Goal: Task Accomplishment & Management: Manage account settings

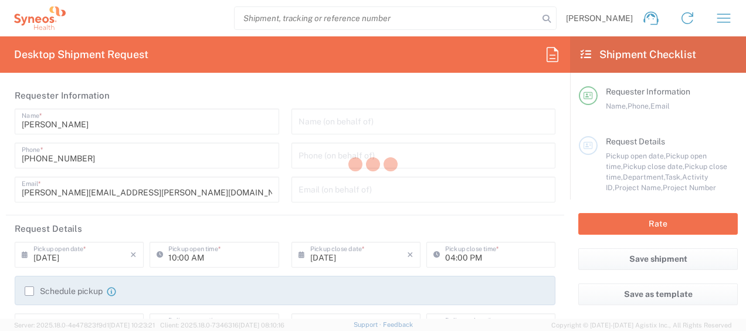
type input "8350"
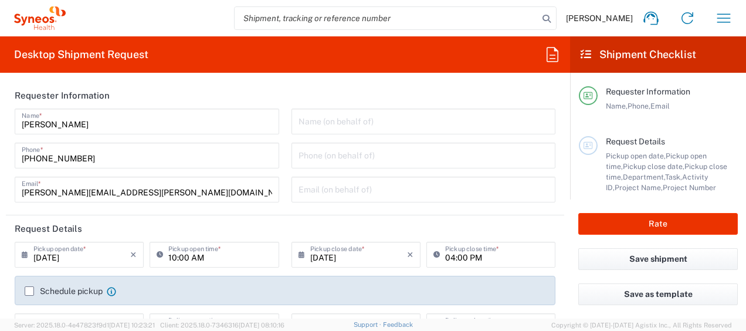
type input "[GEOGRAPHIC_DATA]"
type input "Syneos Health Clinical [GEOGRAPHIC_DATA]"
click at [721, 19] on icon "button" at bounding box center [723, 18] width 19 height 19
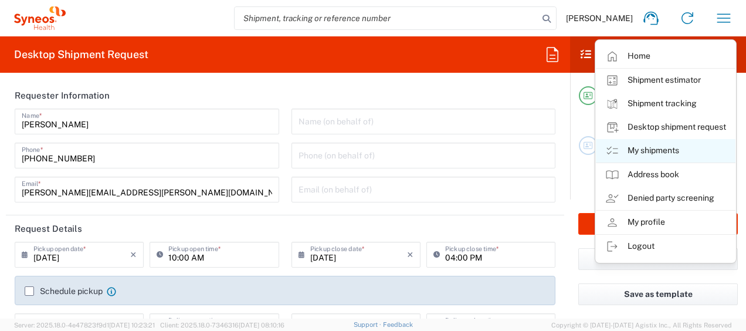
click at [666, 154] on link "My shipments" at bounding box center [666, 150] width 140 height 23
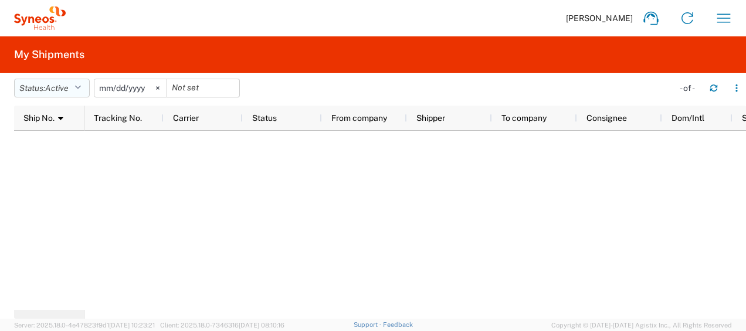
click at [68, 85] on span "Active" at bounding box center [56, 87] width 23 height 9
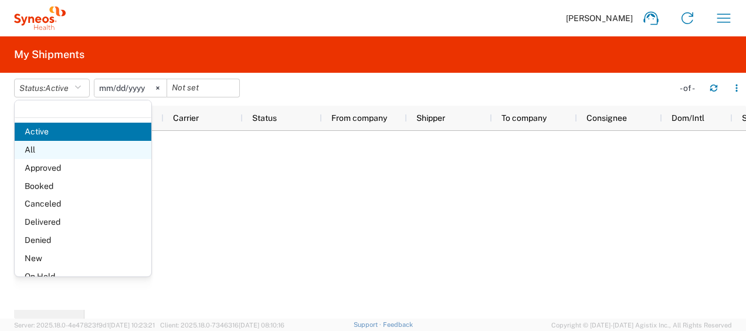
click at [49, 149] on span "All" at bounding box center [83, 150] width 137 height 18
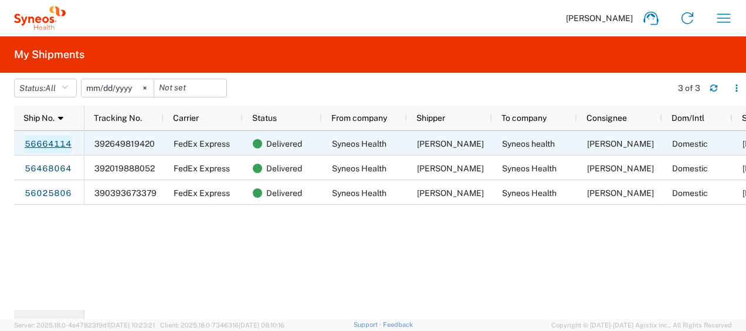
click at [62, 140] on link "56664114" at bounding box center [48, 144] width 48 height 19
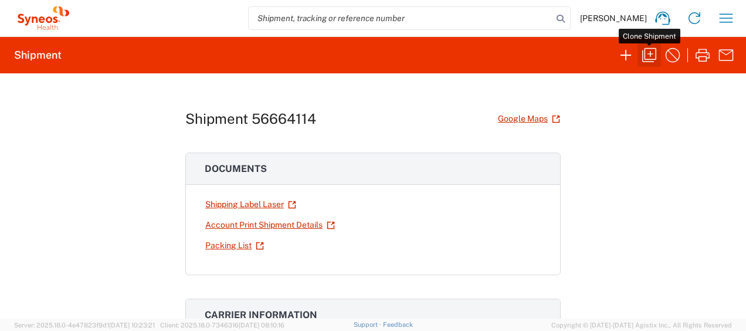
click at [653, 56] on icon "button" at bounding box center [649, 55] width 19 height 19
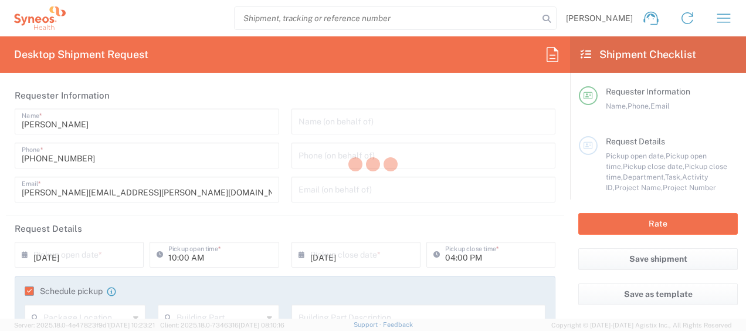
type input "02:00 PM"
type input "Project"
type input "8350 DEPARTMENTAL EXPENSE"
type textarea "igor.lopez@syneoshealth.com"
type input "Syneos Health Clinical [GEOGRAPHIC_DATA]"
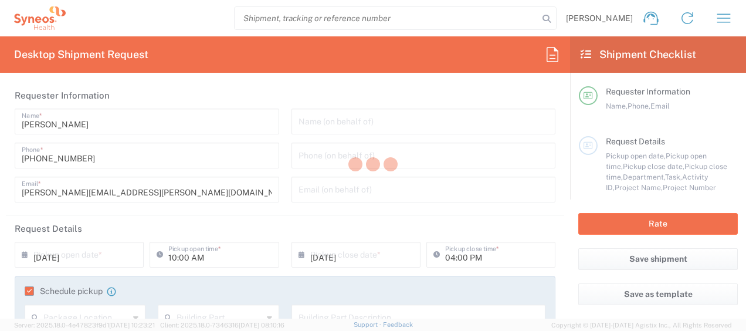
type input "Syneos Health"
type input "[PERSON_NAME][STREET_ADDRESS]"
type input "Planta 3"
type input "[GEOGRAPHIC_DATA]"
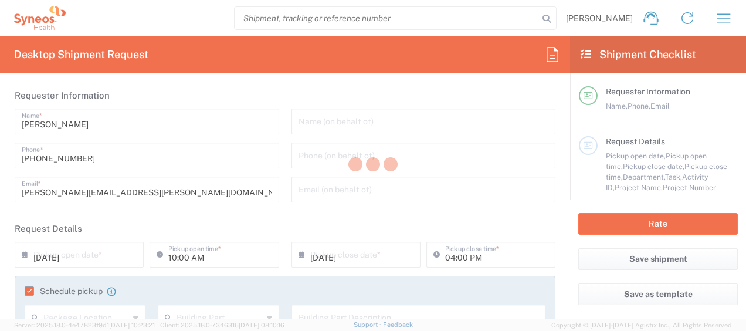
type input "28020"
type input "[PERSON_NAME]"
type input "+34669038431"
type input "igor.lopez@syneoshealth.com"
type input "Business (General)"
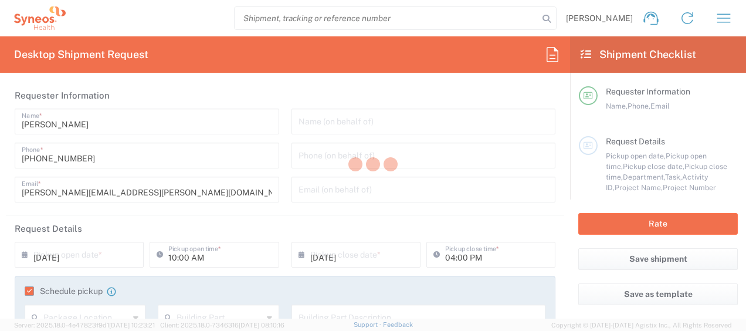
type input "Syneos health"
type input "Calle Princesa, 3 duplicado, piso 8 puerta 822"
type input "[GEOGRAPHIC_DATA]"
type input "28008"
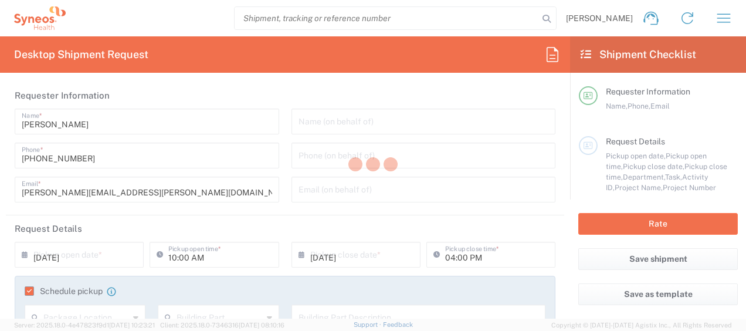
type input "Raquel Grau"
type input "+34687534738"
type input "raquel.grau@syneoshealth.com"
type input "Residential/Home"
type input "Sender/Shipper"
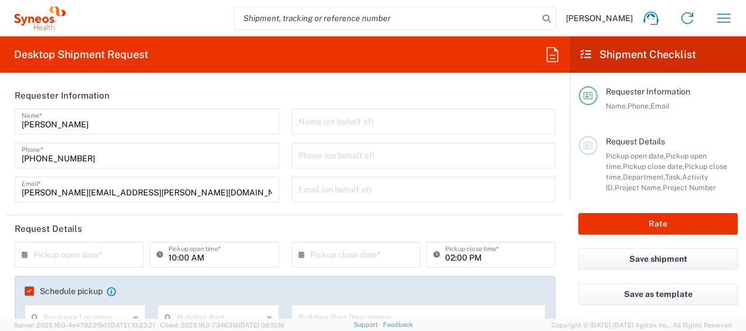
type input "Envelope"
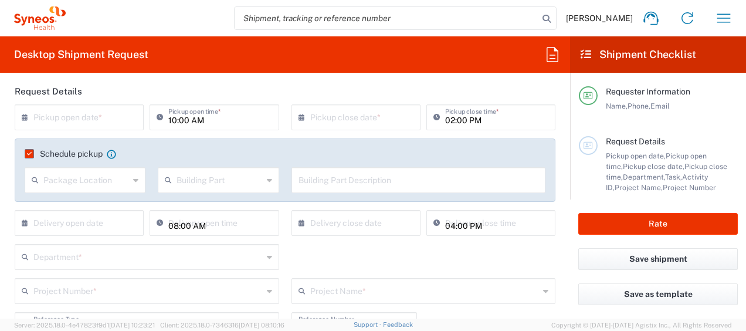
scroll to position [117, 0]
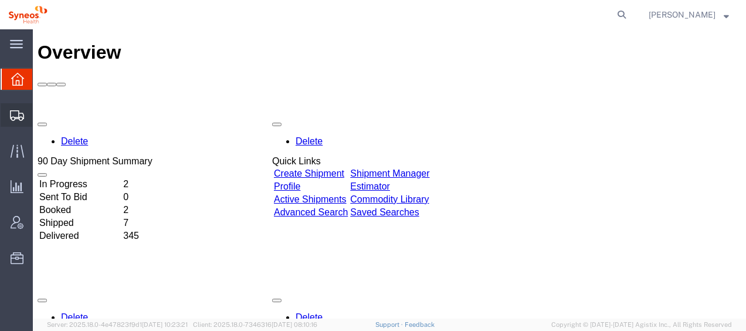
click at [0, 0] on span "Shipment Manager" at bounding box center [0, 0] width 0 height 0
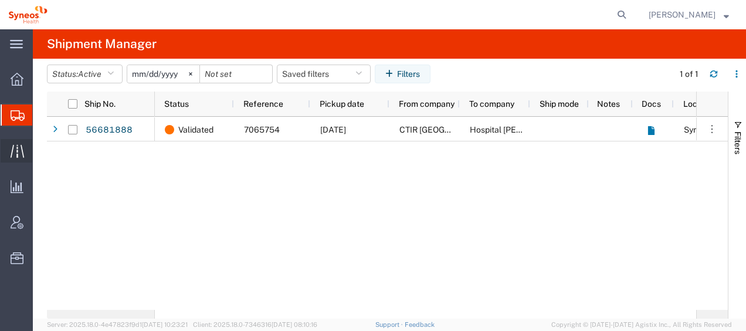
click at [40, 152] on span "Traffic" at bounding box center [36, 150] width 8 height 23
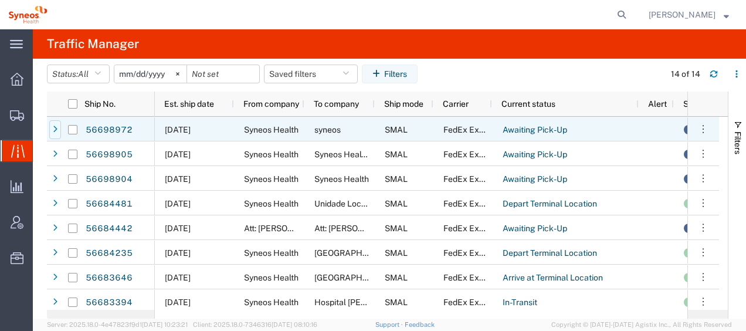
click at [56, 129] on icon at bounding box center [55, 129] width 5 height 8
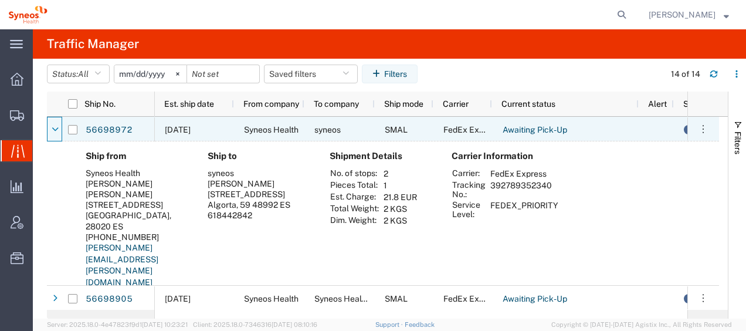
click at [56, 129] on icon at bounding box center [55, 129] width 7 height 8
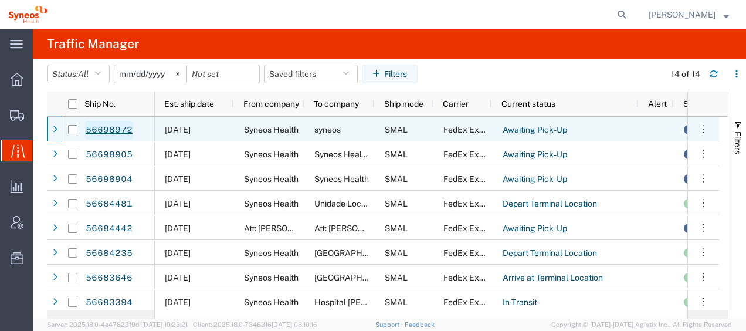
click at [112, 127] on link "56698972" at bounding box center [109, 130] width 48 height 19
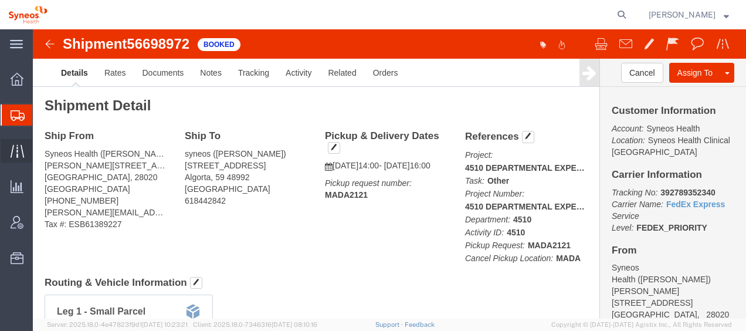
click at [40, 149] on span "Traffic" at bounding box center [36, 150] width 8 height 23
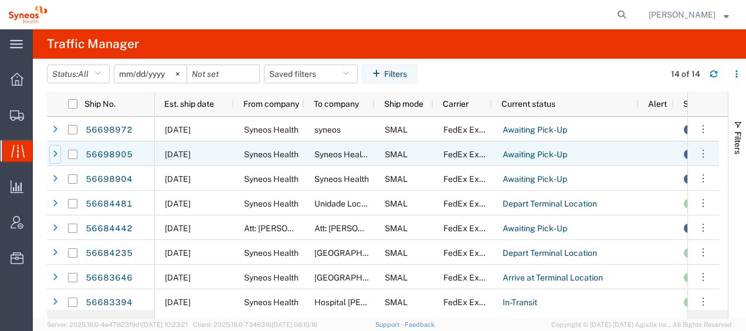
click at [56, 153] on icon at bounding box center [55, 154] width 5 height 8
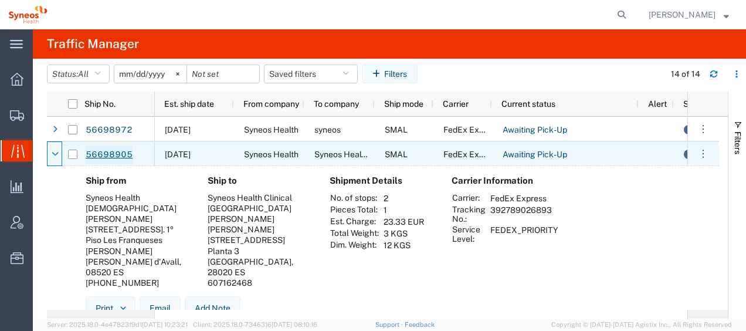
click at [107, 152] on link "56698905" at bounding box center [109, 154] width 48 height 19
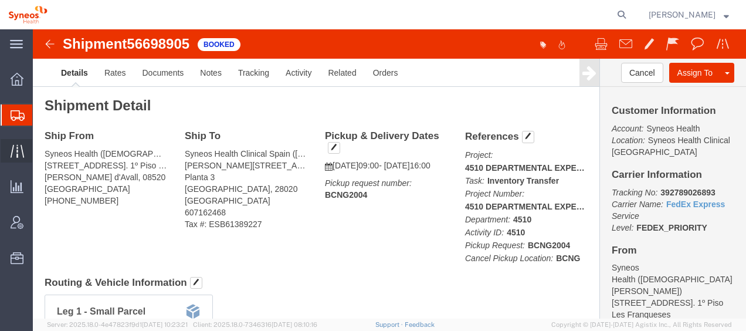
click at [40, 148] on span "Traffic" at bounding box center [36, 150] width 8 height 23
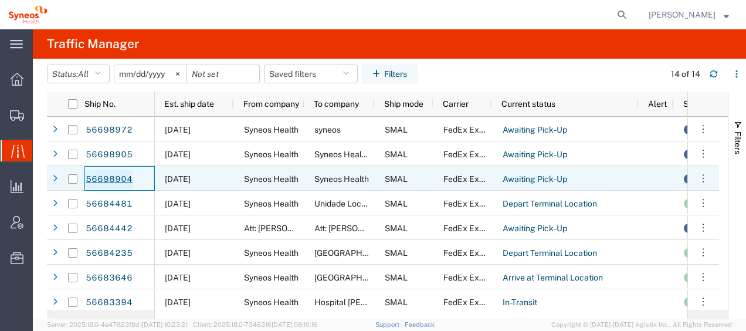
click at [105, 181] on link "56698904" at bounding box center [109, 179] width 48 height 19
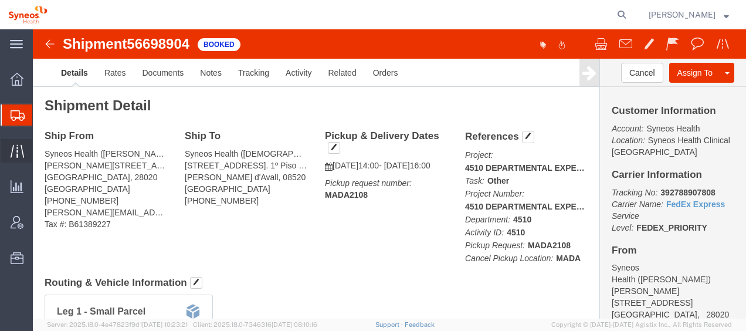
click at [40, 147] on span "Traffic" at bounding box center [36, 150] width 8 height 23
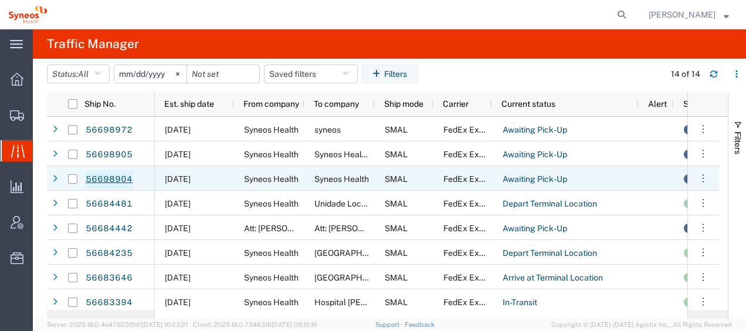
click at [121, 180] on link "56698904" at bounding box center [109, 179] width 48 height 19
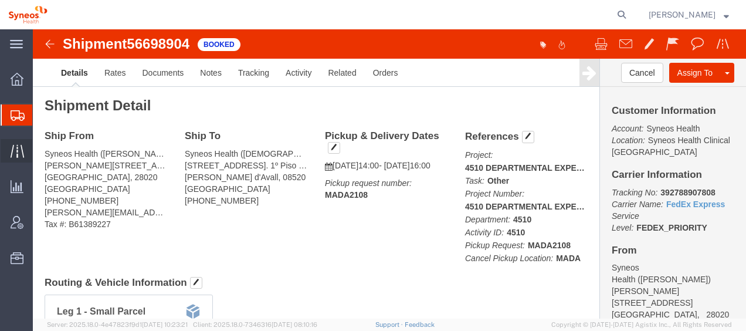
click at [40, 145] on span "Traffic" at bounding box center [36, 150] width 8 height 23
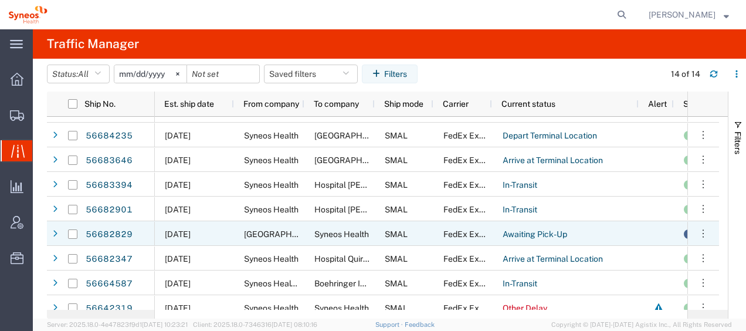
scroll to position [59, 0]
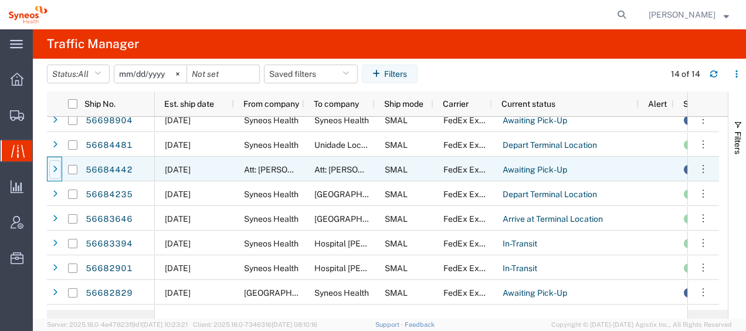
click at [55, 175] on div at bounding box center [55, 169] width 12 height 19
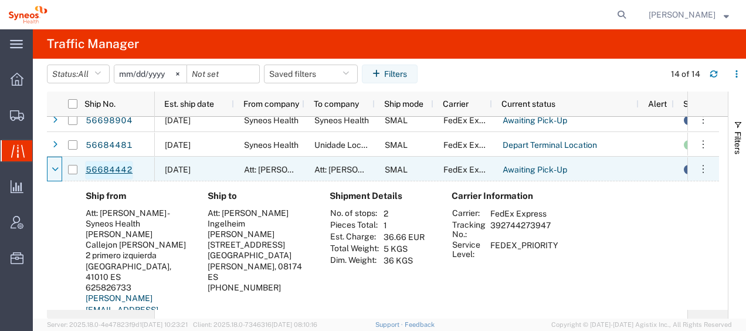
click at [114, 167] on link "56684442" at bounding box center [109, 170] width 48 height 19
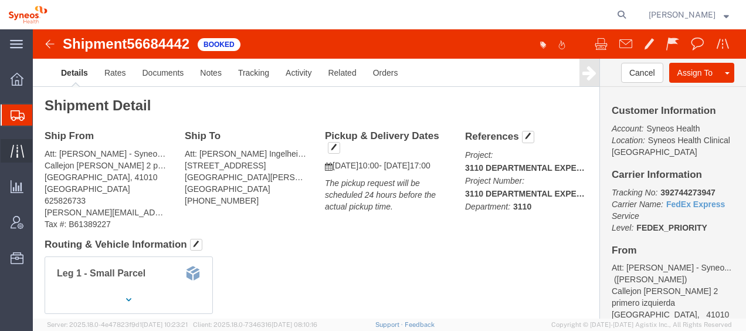
click at [40, 150] on span "Traffic" at bounding box center [36, 150] width 8 height 23
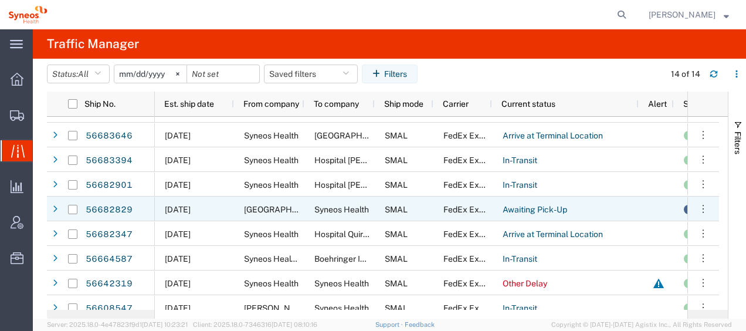
scroll to position [151, 0]
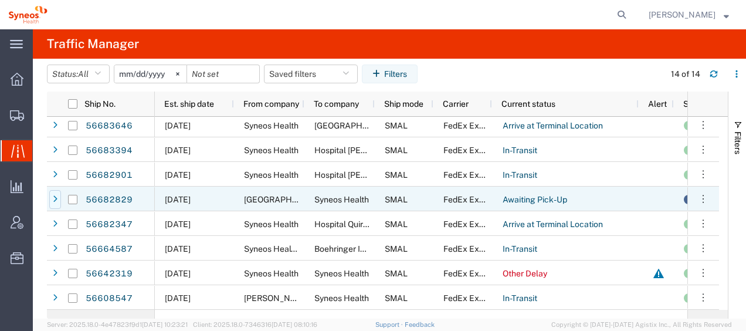
click at [56, 205] on div at bounding box center [55, 199] width 12 height 19
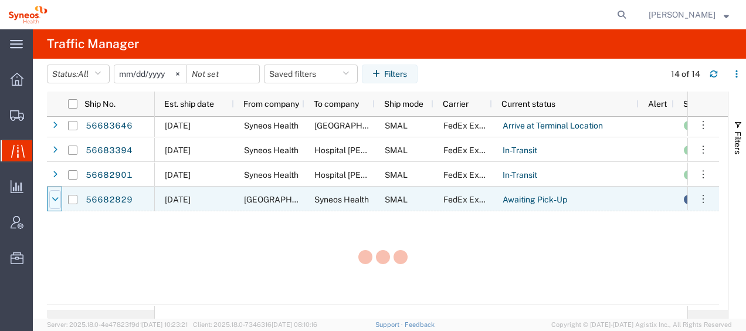
scroll to position [152, 0]
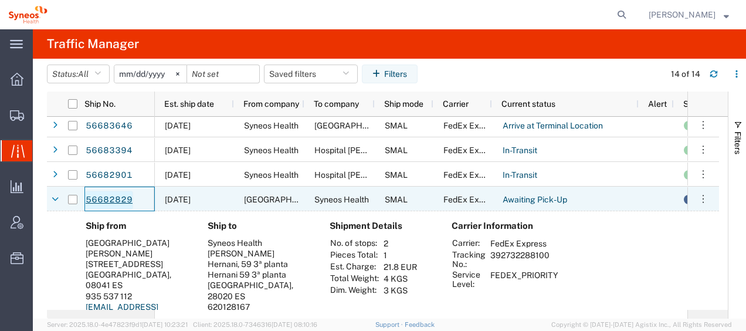
click at [97, 198] on link "56682829" at bounding box center [109, 200] width 48 height 19
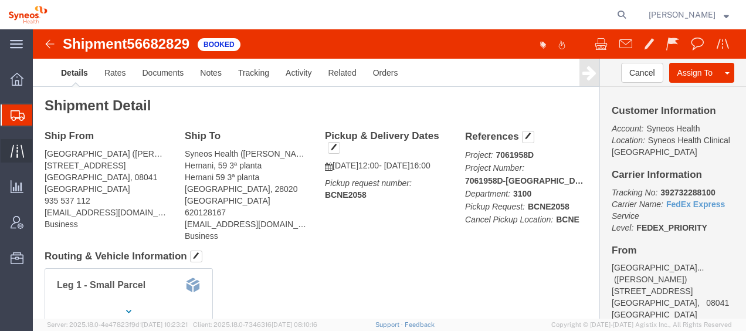
click at [40, 152] on span "Traffic" at bounding box center [36, 150] width 8 height 23
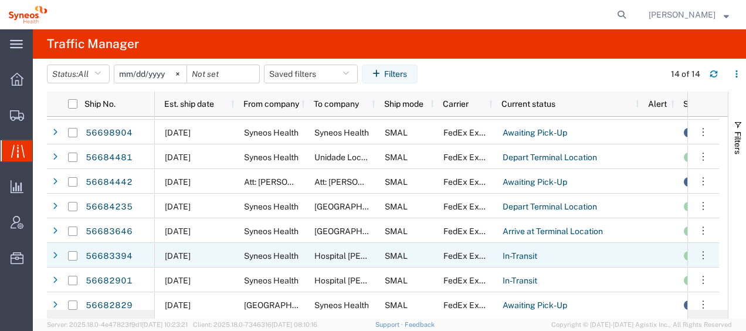
scroll to position [151, 0]
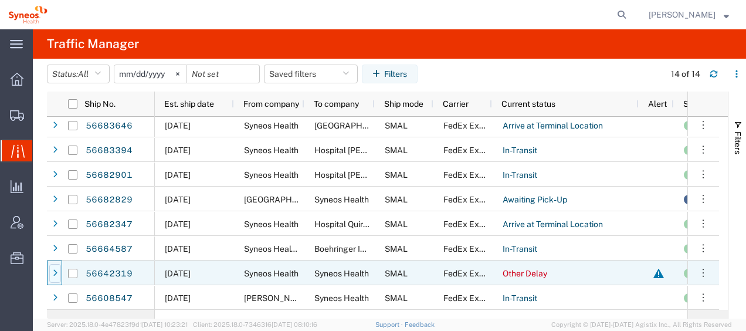
click at [56, 270] on icon at bounding box center [55, 273] width 5 height 8
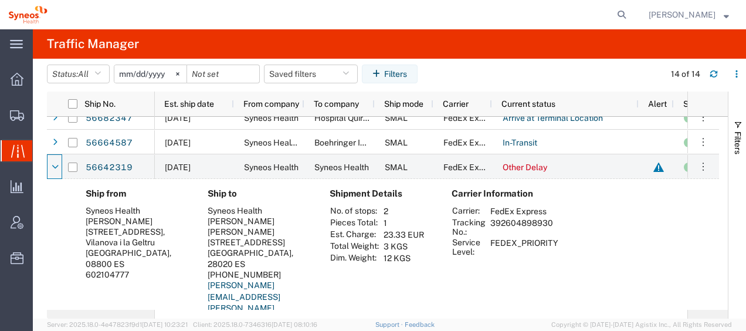
scroll to position [258, 0]
drag, startPoint x: 492, startPoint y: 225, endPoint x: 551, endPoint y: 222, distance: 58.7
click at [551, 222] on td "392604898930" at bounding box center [524, 227] width 76 height 20
copy td "392604898930"
click at [55, 167] on icon at bounding box center [55, 167] width 7 height 8
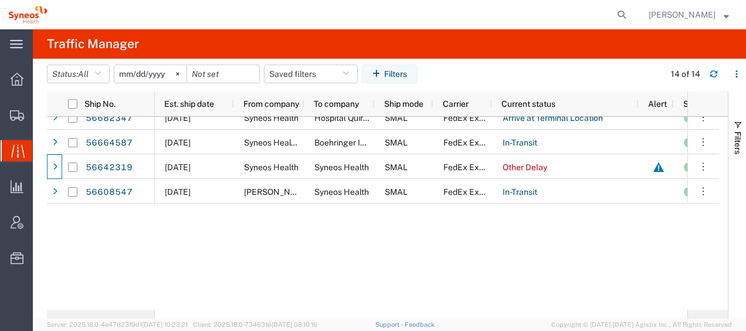
scroll to position [151, 0]
